Goal: Task Accomplishment & Management: Use online tool/utility

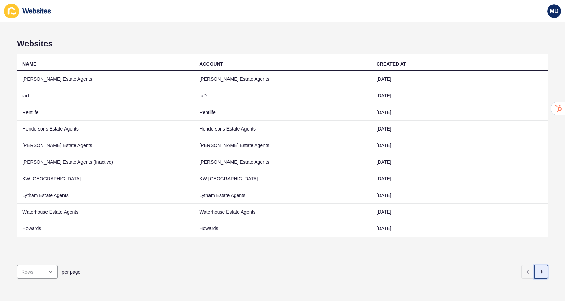
click at [545, 273] on button "button" at bounding box center [541, 272] width 14 height 14
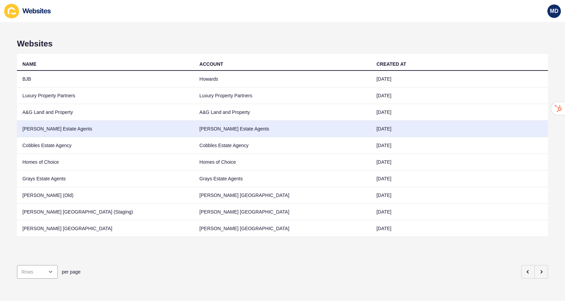
click at [173, 129] on td "[PERSON_NAME] Estate Agents" at bounding box center [105, 129] width 177 height 17
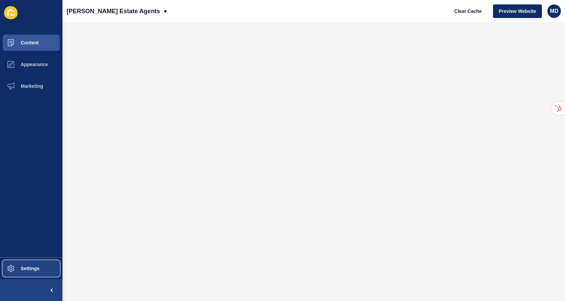
click at [17, 264] on span at bounding box center [11, 269] width 22 height 22
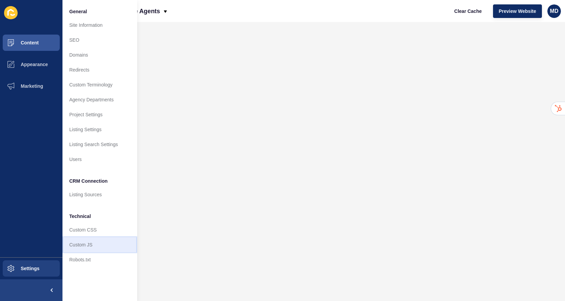
click at [82, 243] on link "Custom JS" at bounding box center [99, 244] width 75 height 15
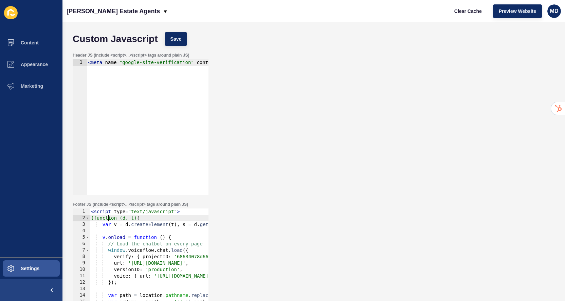
click at [108, 221] on div "< script type = "text/javascript" > (function (d, t) { var v = d . createElemen…" at bounding box center [188, 283] width 196 height 149
type textarea "})(document, 'script'); </script>"
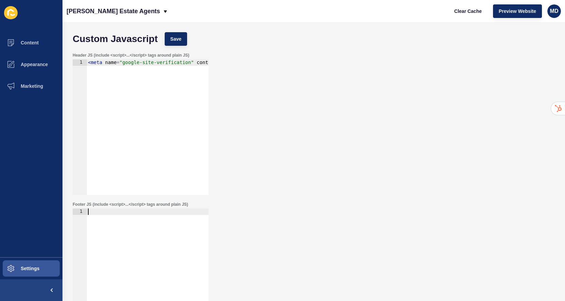
scroll to position [0, 0]
click at [131, 211] on div at bounding box center [148, 283] width 122 height 149
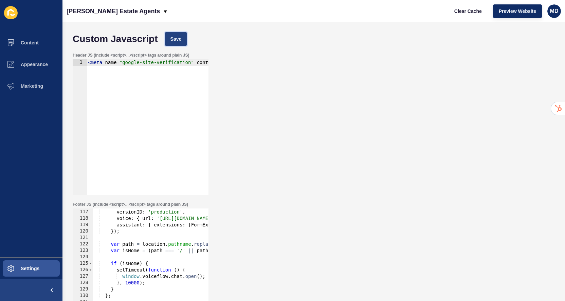
click at [172, 36] on span "Save" at bounding box center [175, 39] width 11 height 7
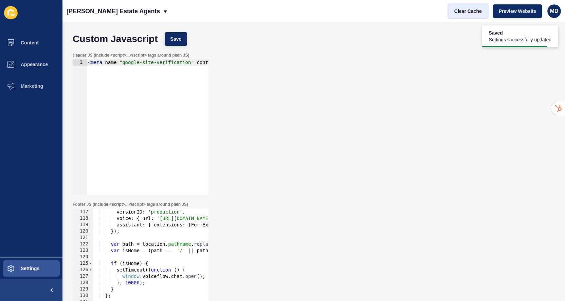
click at [473, 9] on span "Clear Cache" at bounding box center [467, 11] width 27 height 7
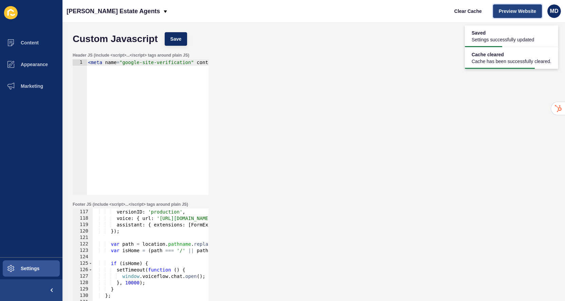
click at [502, 10] on span "Preview Website" at bounding box center [516, 11] width 37 height 7
